Goal: Navigation & Orientation: Find specific page/section

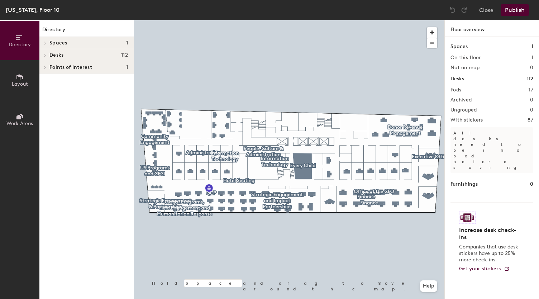
click at [70, 54] on h4 "Desks 112" at bounding box center [89, 55] width 79 height 6
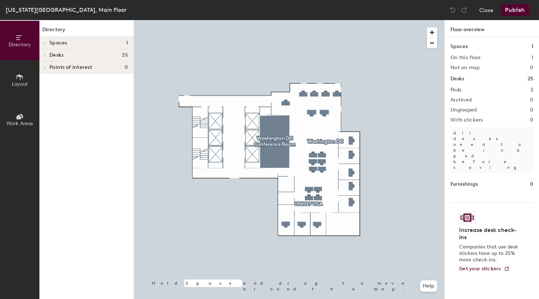
click at [119, 56] on h4 "Desks 25" at bounding box center [89, 55] width 79 height 6
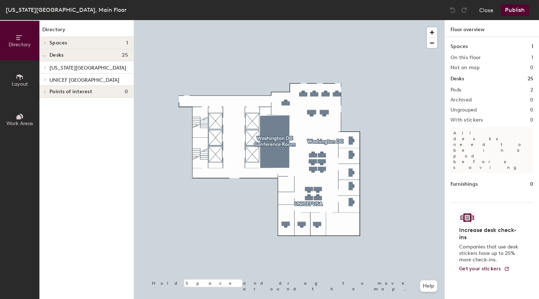
click at [80, 67] on span "Washington DC" at bounding box center [88, 68] width 77 height 6
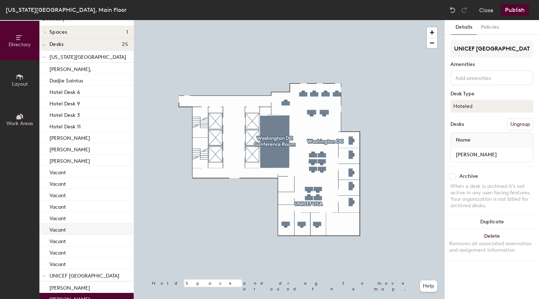
scroll to position [91, 0]
